Goal: Information Seeking & Learning: Learn about a topic

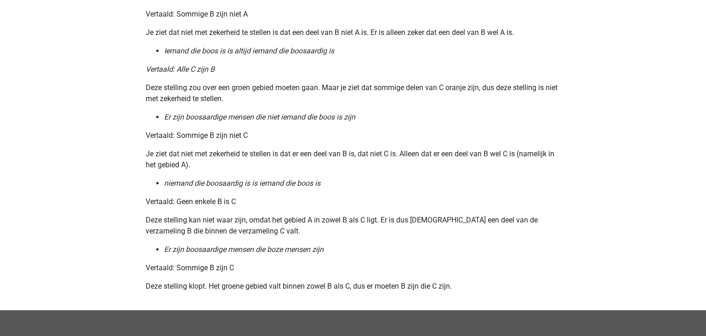
scroll to position [1083, 0]
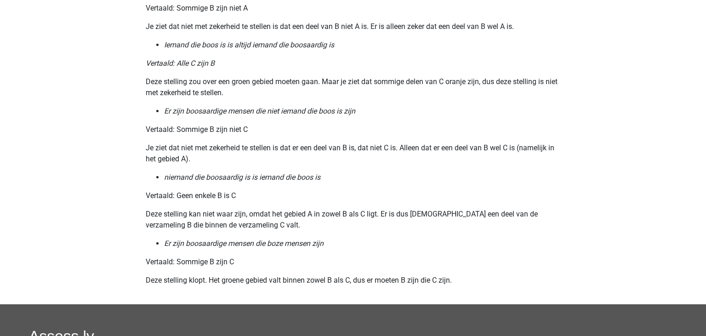
click at [237, 239] on li "Er zijn boosaardige mensen die boze mensen zijn" at bounding box center [362, 243] width 396 height 11
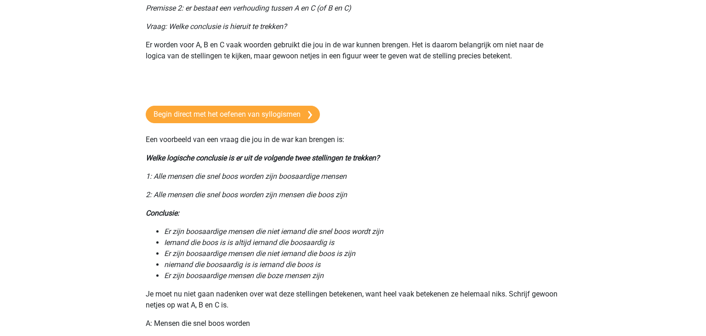
scroll to position [163, 0]
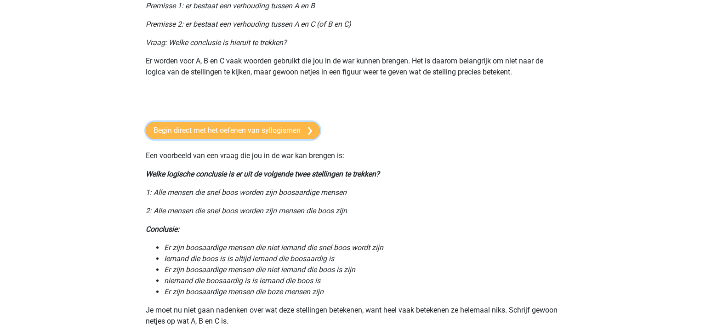
click at [239, 128] on link "Begin direct met het oefenen van syllogismen" at bounding box center [233, 130] width 174 height 17
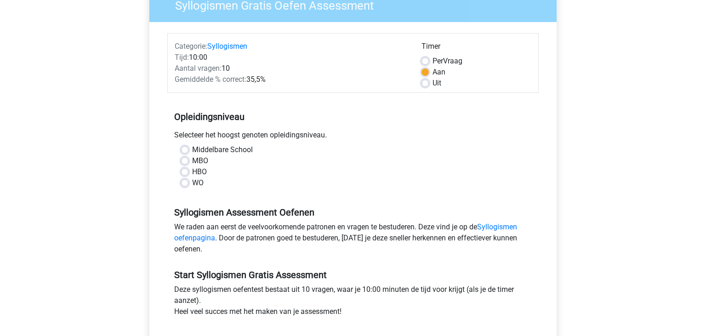
scroll to position [92, 0]
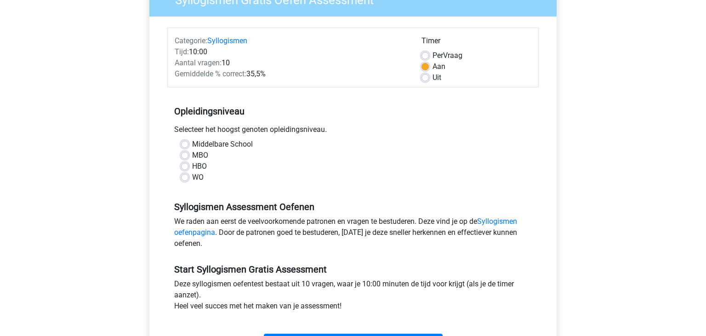
click at [192, 180] on label "WO" at bounding box center [197, 177] width 11 height 11
click at [184, 180] on input "WO" at bounding box center [184, 176] width 7 height 9
radio input "true"
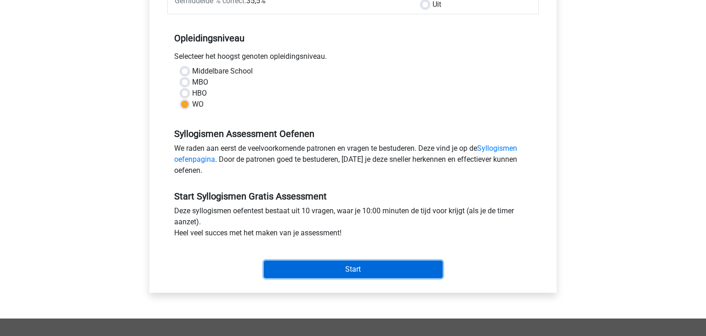
click at [357, 269] on input "Start" at bounding box center [353, 268] width 179 height 17
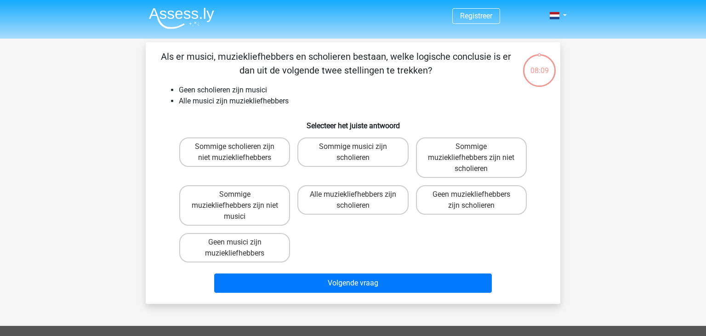
drag, startPoint x: 451, startPoint y: 246, endPoint x: 387, endPoint y: 246, distance: 63.9
click at [387, 246] on div "Sommige scholieren zijn niet muziekliefhebbers Sommige musici zijn scholieren S…" at bounding box center [353, 200] width 355 height 132
click at [376, 205] on label "Alle muziekliefhebbers zijn scholieren" at bounding box center [352, 199] width 111 height 29
click at [359, 200] on input "Alle muziekliefhebbers zijn scholieren" at bounding box center [356, 197] width 6 height 6
radio input "true"
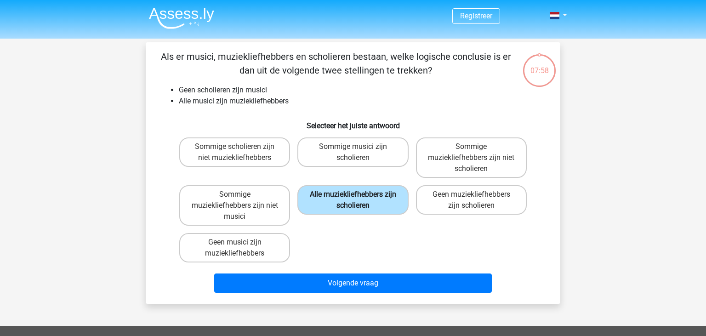
click at [376, 205] on label "Alle muziekliefhebbers zijn scholieren" at bounding box center [352, 199] width 111 height 29
click at [359, 200] on input "Alle muziekliefhebbers zijn scholieren" at bounding box center [356, 197] width 6 height 6
click at [265, 213] on label "Sommige muziekliefhebbers zijn niet musici" at bounding box center [234, 205] width 111 height 40
click at [241, 200] on input "Sommige muziekliefhebbers zijn niet musici" at bounding box center [238, 197] width 6 height 6
radio input "true"
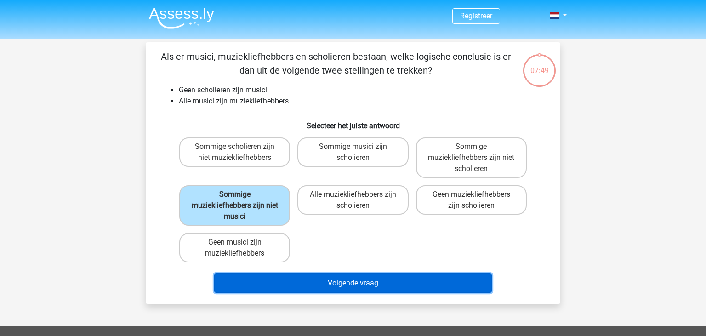
click at [339, 279] on button "Volgende vraag" at bounding box center [353, 282] width 278 height 19
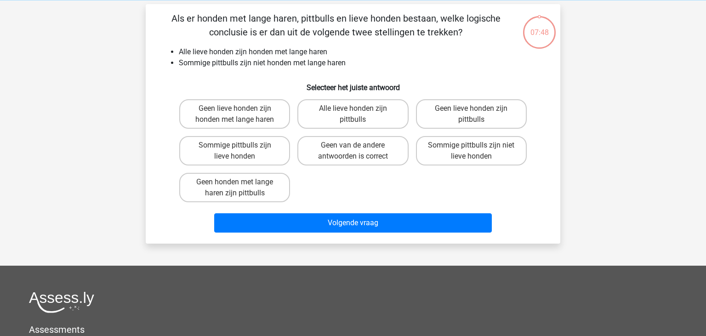
scroll to position [42, 0]
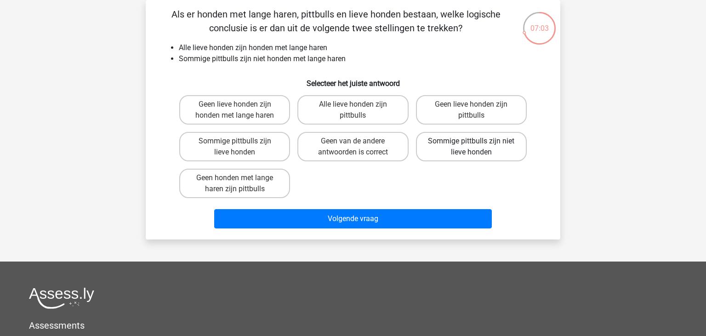
click at [465, 142] on label "Sommige pittbulls zijn niet lieve honden" at bounding box center [471, 146] width 111 height 29
click at [471, 142] on input "Sommige pittbulls zijn niet lieve honden" at bounding box center [474, 144] width 6 height 6
radio input "true"
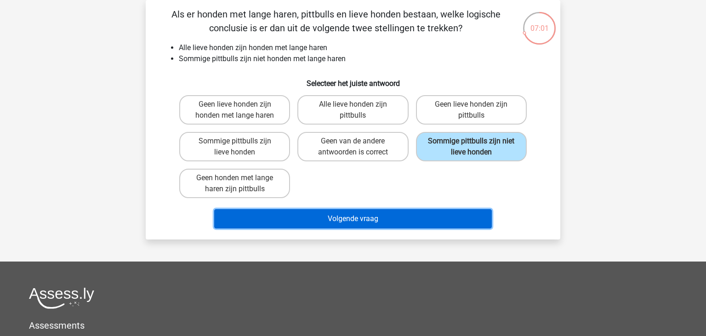
click at [423, 223] on button "Volgende vraag" at bounding box center [353, 218] width 278 height 19
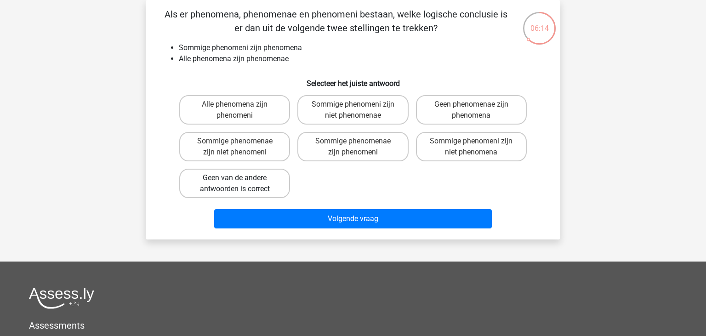
click at [274, 175] on label "Geen van de andere antwoorden is correct" at bounding box center [234, 183] width 111 height 29
click at [241, 178] on input "Geen van de andere antwoorden is correct" at bounding box center [238, 181] width 6 height 6
radio input "true"
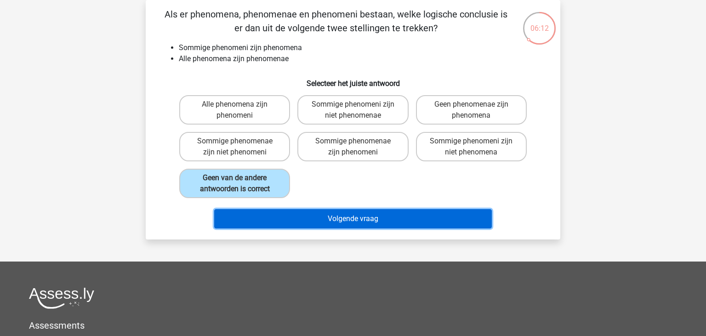
click at [328, 215] on button "Volgende vraag" at bounding box center [353, 218] width 278 height 19
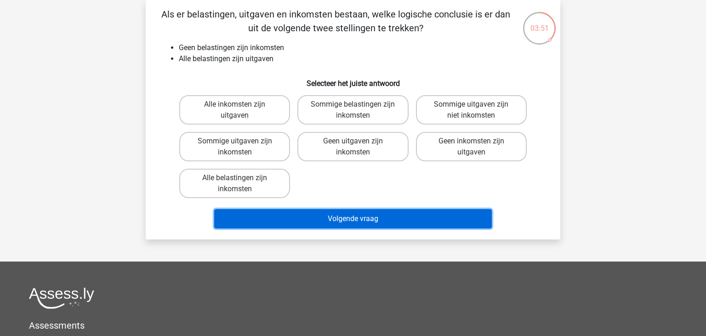
click at [447, 217] on button "Volgende vraag" at bounding box center [353, 218] width 278 height 19
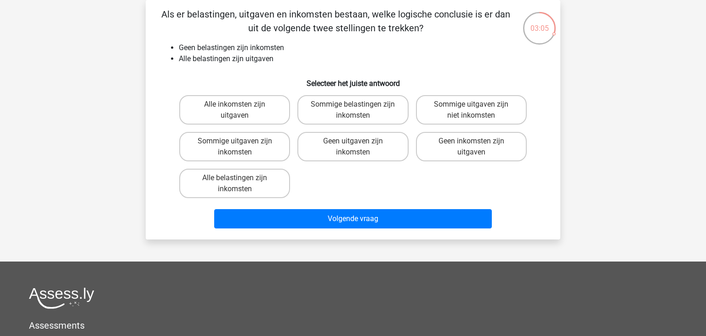
click at [276, 72] on h6 "Selecteer het juiste antwoord" at bounding box center [352, 80] width 385 height 16
click at [262, 98] on label "Alle inkomsten zijn uitgaven" at bounding box center [234, 109] width 111 height 29
click at [241, 104] on input "Alle inkomsten zijn uitgaven" at bounding box center [238, 107] width 6 height 6
radio input "true"
click at [252, 151] on label "Sommige uitgaven zijn inkomsten" at bounding box center [234, 146] width 111 height 29
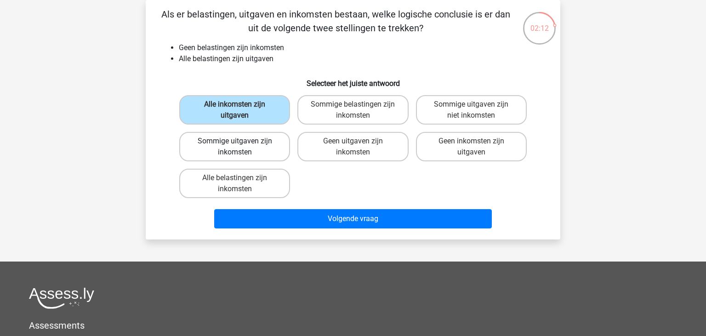
click at [252, 151] on label "Sommige uitgaven zijn inkomsten" at bounding box center [234, 146] width 111 height 29
click at [241, 147] on input "Sommige uitgaven zijn inkomsten" at bounding box center [238, 144] width 6 height 6
radio input "true"
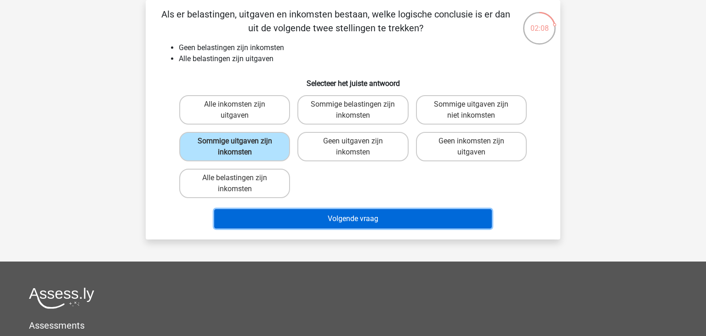
click at [339, 217] on button "Volgende vraag" at bounding box center [353, 218] width 278 height 19
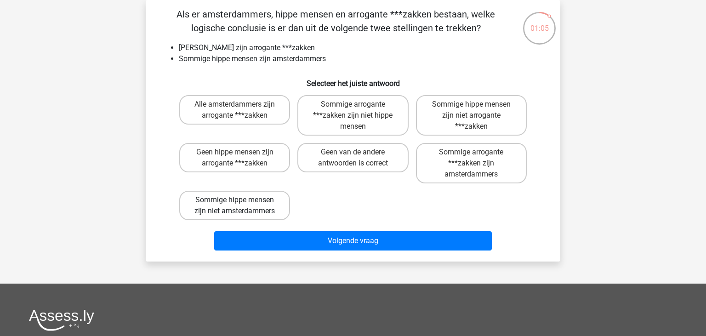
click at [266, 203] on label "Sommige hippe mensen zijn niet amsterdammers" at bounding box center [234, 205] width 111 height 29
click at [241, 203] on input "Sommige hippe mensen zijn niet amsterdammers" at bounding box center [238, 203] width 6 height 6
radio input "true"
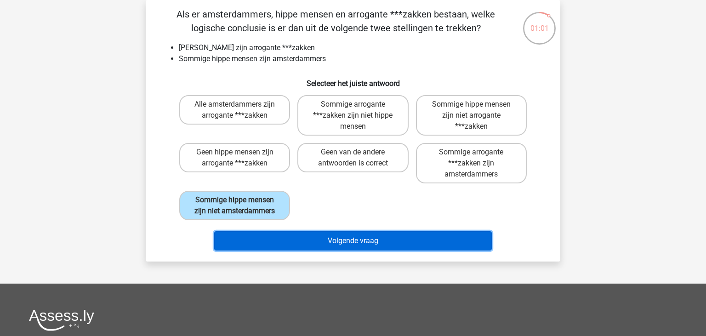
click at [350, 240] on button "Volgende vraag" at bounding box center [353, 240] width 278 height 19
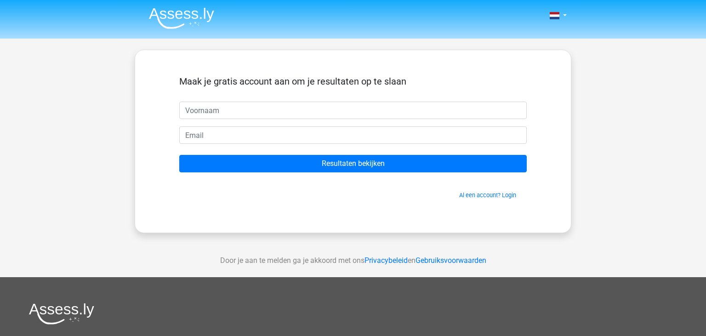
click at [236, 109] on input "text" at bounding box center [352, 110] width 347 height 17
type input "kie"
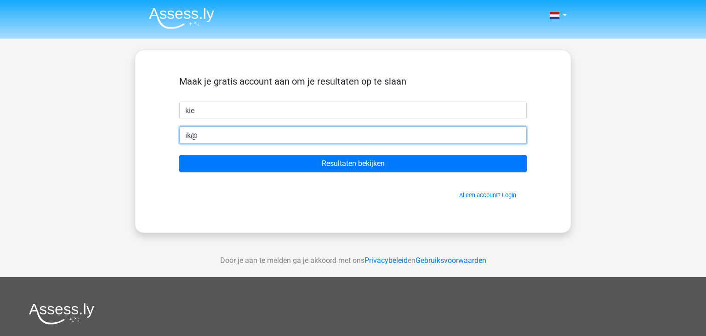
type input "ik@"
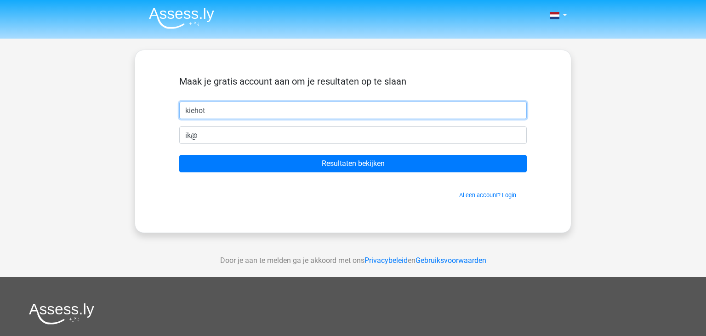
click at [236, 109] on input "kiehot" at bounding box center [352, 110] width 347 height 17
type input "k"
type input "ike"
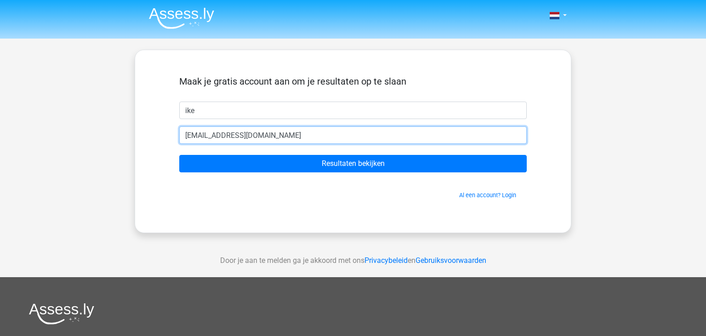
type input "ike@hotmail.com"
click at [179, 155] on input "Resultaten bekijken" at bounding box center [352, 163] width 347 height 17
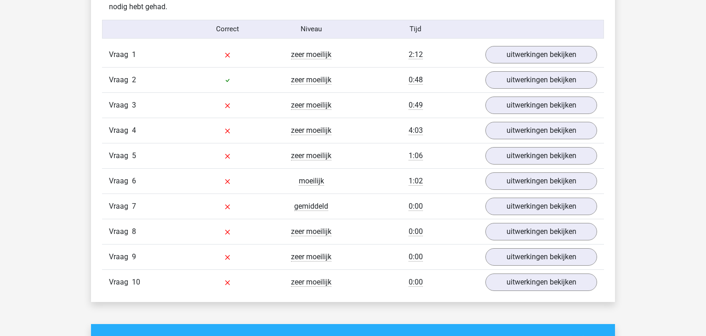
scroll to position [753, 0]
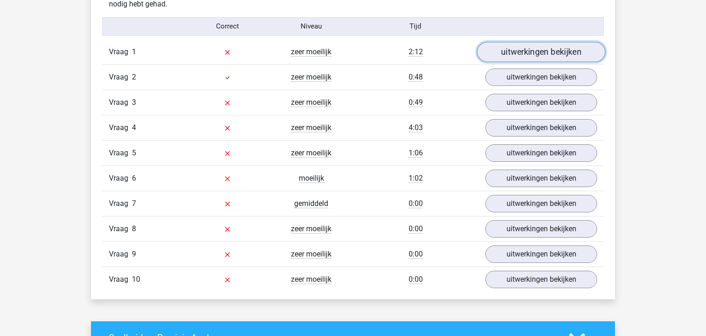
click at [562, 51] on link "uitwerkingen bekijken" at bounding box center [541, 52] width 128 height 20
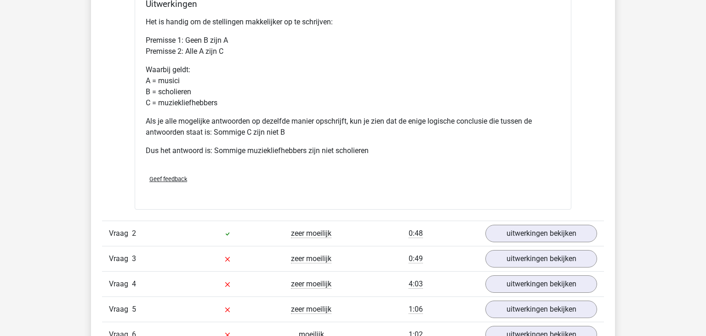
scroll to position [1002, 0]
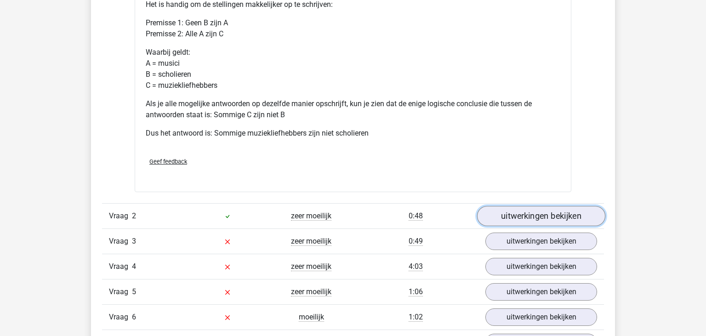
click at [514, 215] on link "uitwerkingen bekijken" at bounding box center [541, 216] width 128 height 20
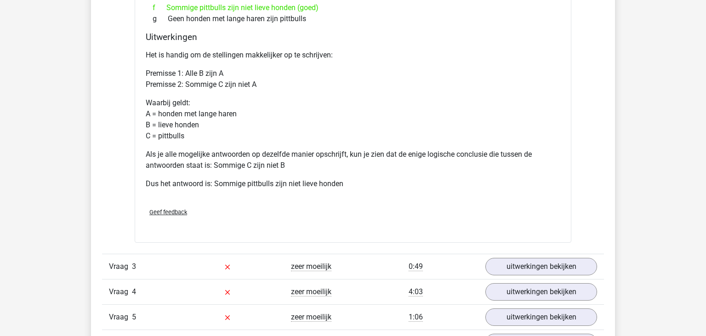
scroll to position [1515, 0]
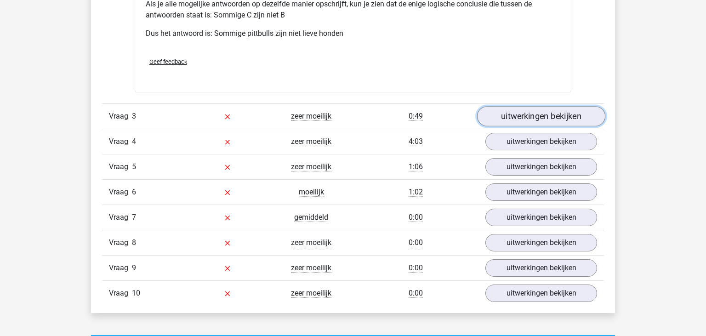
click at [510, 119] on link "uitwerkingen bekijken" at bounding box center [541, 117] width 128 height 20
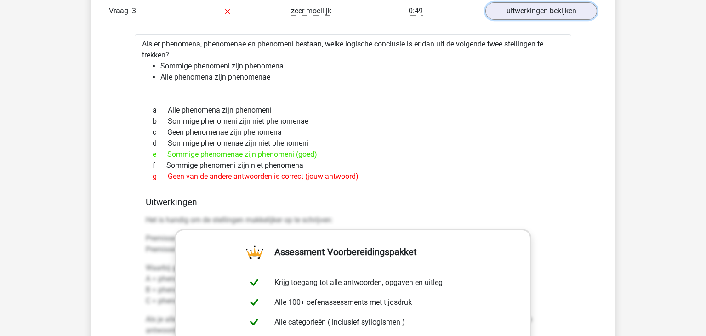
scroll to position [1541, 0]
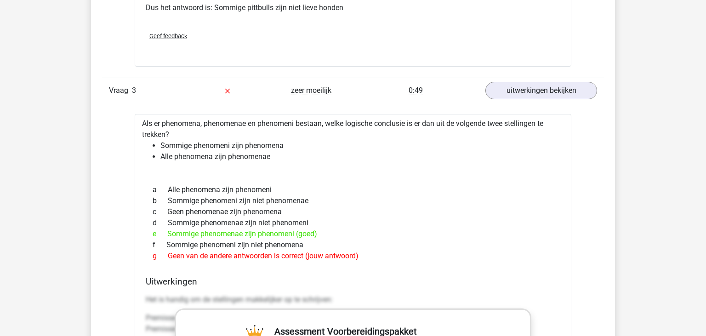
click at [454, 219] on div "d Sommige phenomenae zijn niet phenomeni" at bounding box center [353, 222] width 414 height 11
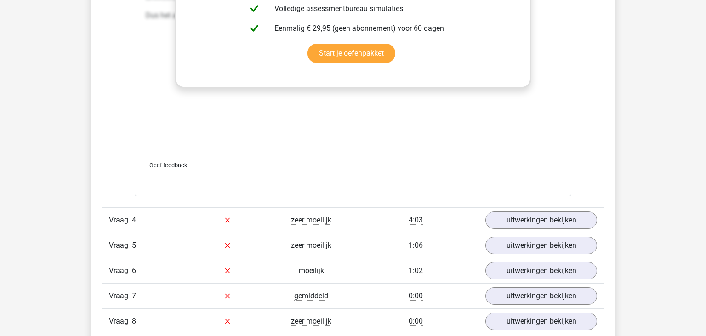
scroll to position [1955, 0]
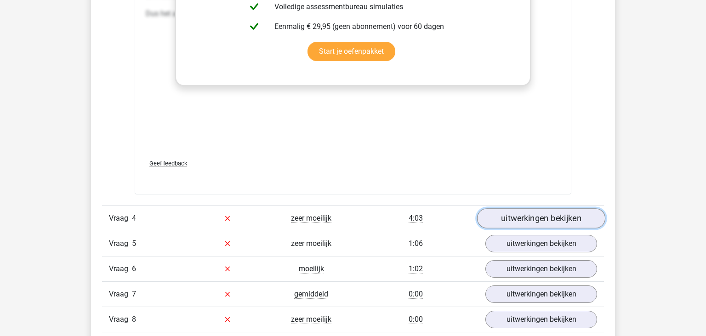
click at [542, 214] on link "uitwerkingen bekijken" at bounding box center [541, 218] width 128 height 20
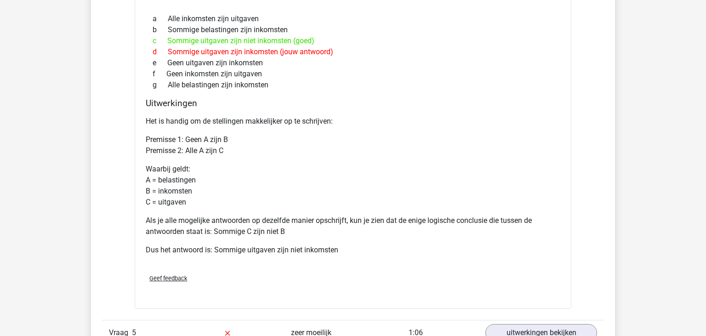
scroll to position [2360, 0]
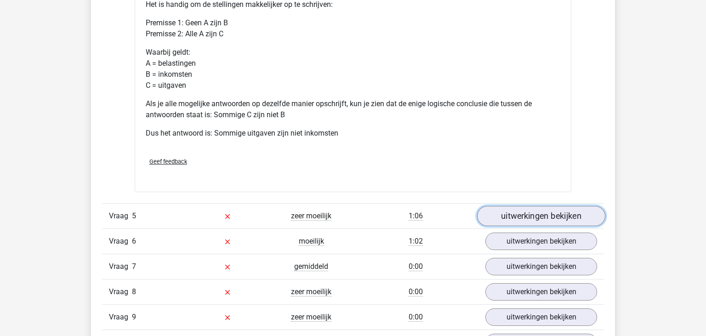
click at [518, 222] on link "uitwerkingen bekijken" at bounding box center [541, 216] width 128 height 20
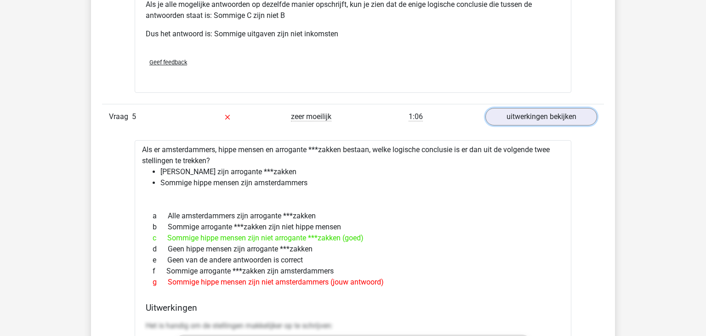
scroll to position [2479, 0]
